Goal: Information Seeking & Learning: Find specific page/section

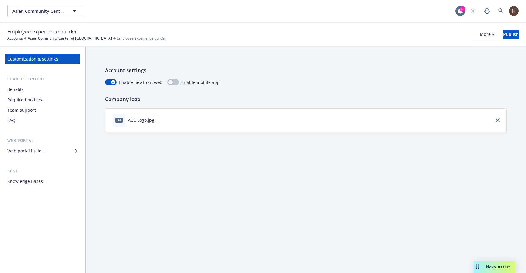
click at [37, 93] on div "Benefits" at bounding box center [42, 90] width 71 height 10
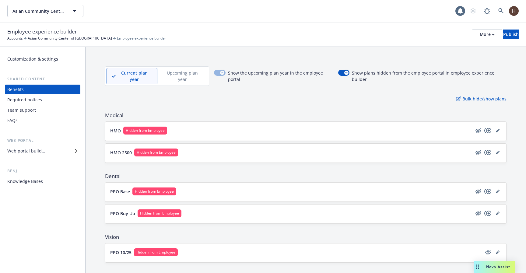
click at [37, 100] on div "Required notices" at bounding box center [24, 100] width 35 height 10
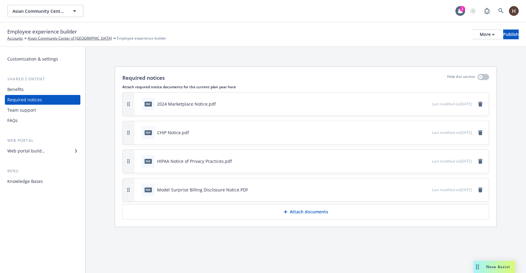
click at [36, 108] on div "Team support" at bounding box center [42, 110] width 71 height 10
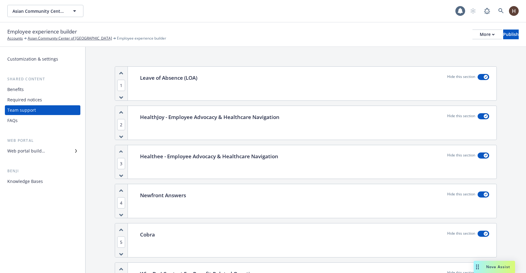
click at [33, 121] on div "FAQs" at bounding box center [42, 121] width 71 height 10
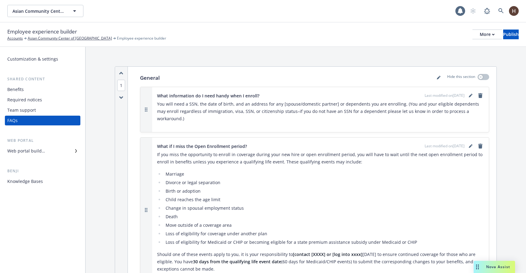
click at [33, 146] on div "Web portal Web portal builder" at bounding box center [43, 147] width 76 height 18
click at [33, 148] on div "Web portal builder" at bounding box center [26, 151] width 38 height 10
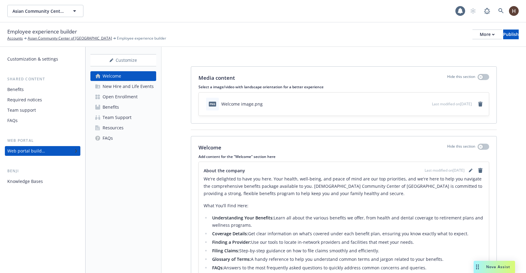
click at [110, 126] on div "Resources" at bounding box center [113, 128] width 21 height 10
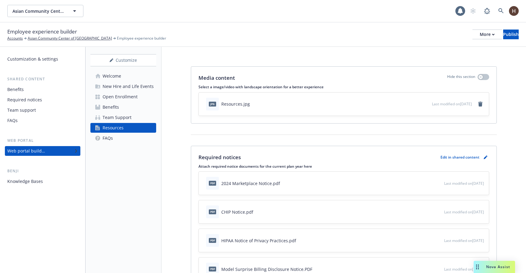
click at [469, 40] on div "Employee experience builder Accounts Asian Community Center of [GEOGRAPHIC_DATA…" at bounding box center [263, 34] width 512 height 13
click at [480, 35] on div "More" at bounding box center [487, 34] width 15 height 9
click at [109, 135] on div "FAQs" at bounding box center [108, 138] width 10 height 10
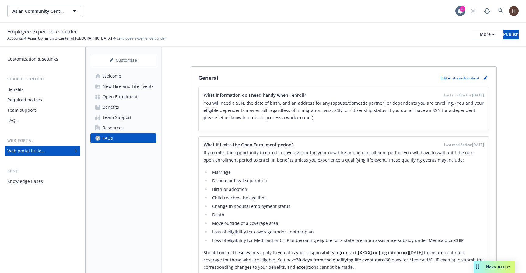
click at [124, 125] on link "Resources" at bounding box center [123, 128] width 66 height 10
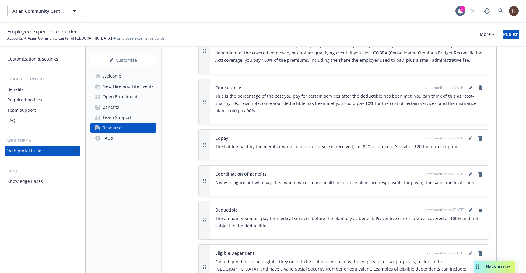
scroll to position [394, 0]
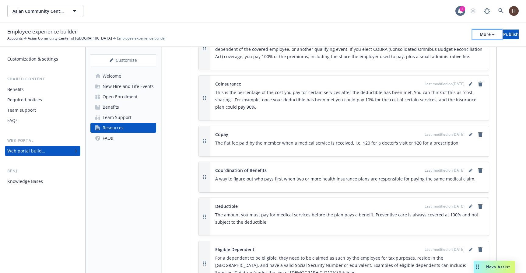
click at [473, 38] on button "More" at bounding box center [488, 35] width 30 height 10
click at [441, 47] on div "Copy preview link Copy portal link Configure test user to preview app" at bounding box center [437, 60] width 90 height 37
click at [328, 37] on div "Employee experience builder Accounts Asian Community Center of [GEOGRAPHIC_DATA…" at bounding box center [263, 34] width 512 height 13
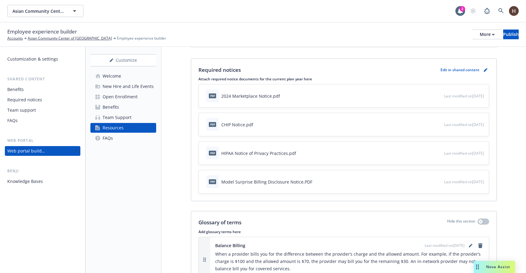
scroll to position [0, 0]
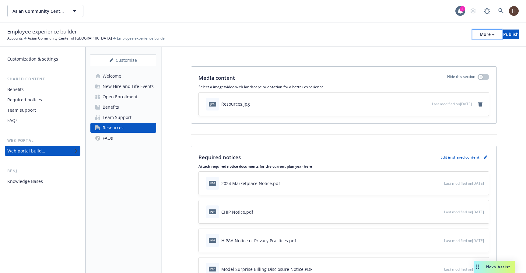
click at [480, 32] on div "More" at bounding box center [487, 34] width 15 height 9
click at [446, 46] on link "Copy preview link" at bounding box center [437, 48] width 90 height 12
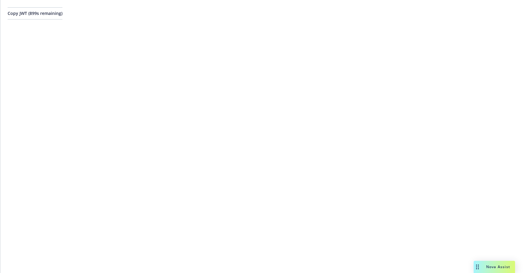
click at [62, 13] on span "Copy JWT ( 899 s remaining)" at bounding box center [35, 13] width 55 height 6
